Goal: Register for event/course

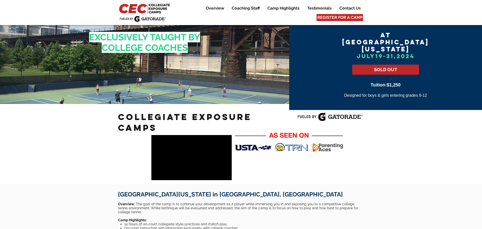
click at [154, 11] on img at bounding box center [145, 9] width 54 height 12
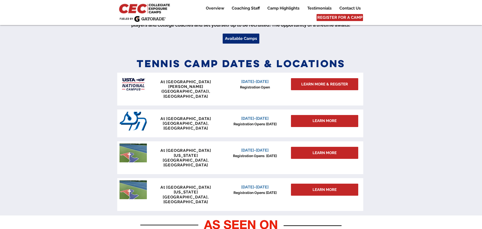
scroll to position [200, 0]
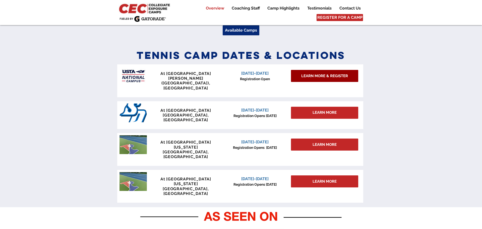
click at [324, 77] on span "LEARN MORE & REGISTER" at bounding box center [324, 76] width 47 height 5
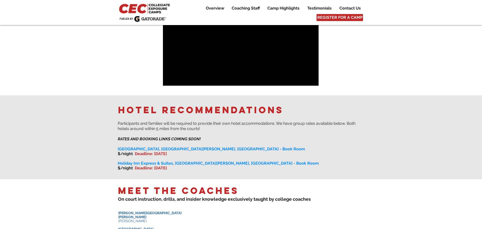
scroll to position [260, 0]
